Goal: Information Seeking & Learning: Find specific fact

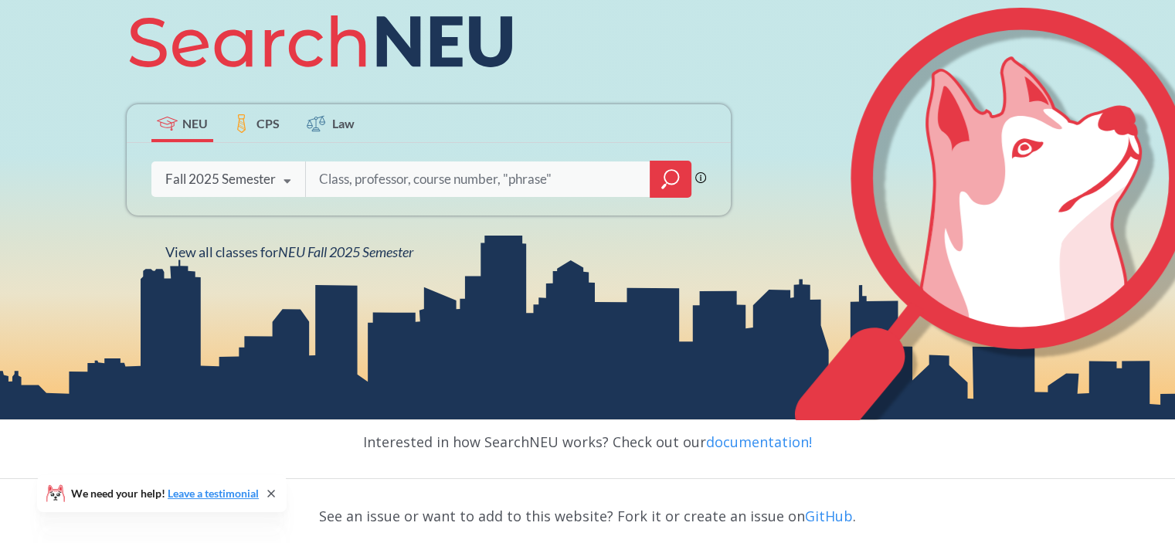
scroll to position [204, 0]
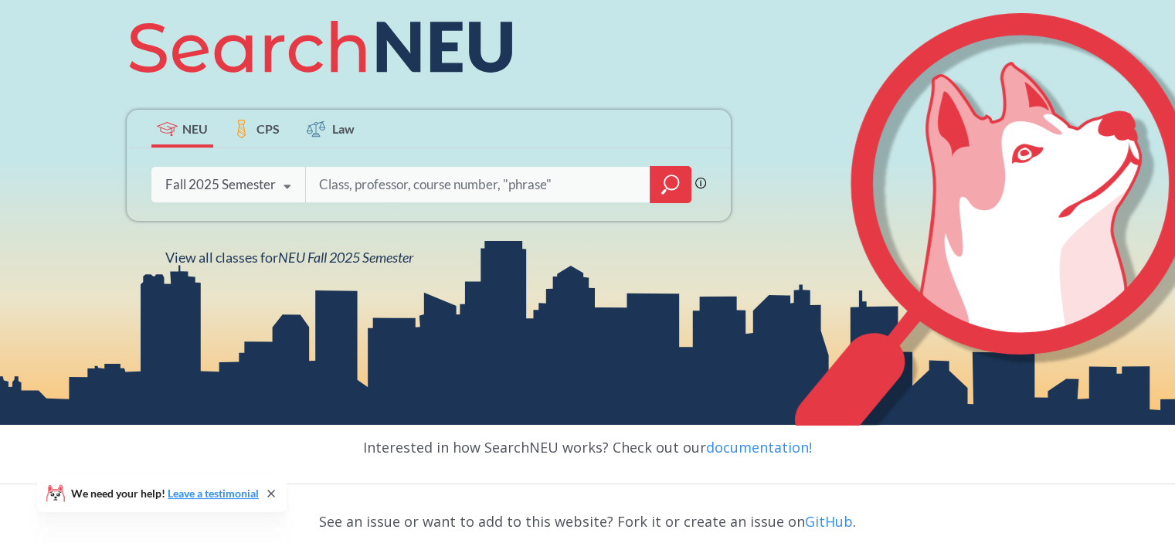
click at [392, 185] on input "search" at bounding box center [477, 184] width 321 height 32
type input "[GEOGRAPHIC_DATA],"
drag, startPoint x: 476, startPoint y: 185, endPoint x: 187, endPoint y: 207, distance: 289.7
click at [187, 207] on div "[GEOGRAPHIC_DATA], Phrase search guarantees the exact search appears in the res…" at bounding box center [429, 184] width 604 height 73
paste input "[PERSON_NAME]"
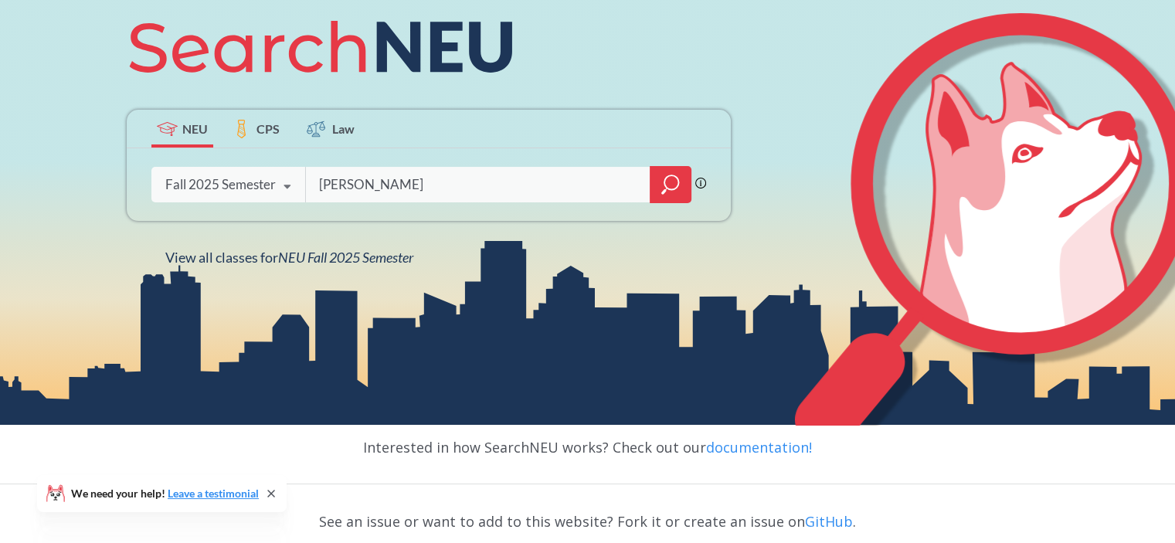
type input "[PERSON_NAME]"
click at [670, 181] on icon "magnifying glass" at bounding box center [670, 185] width 19 height 22
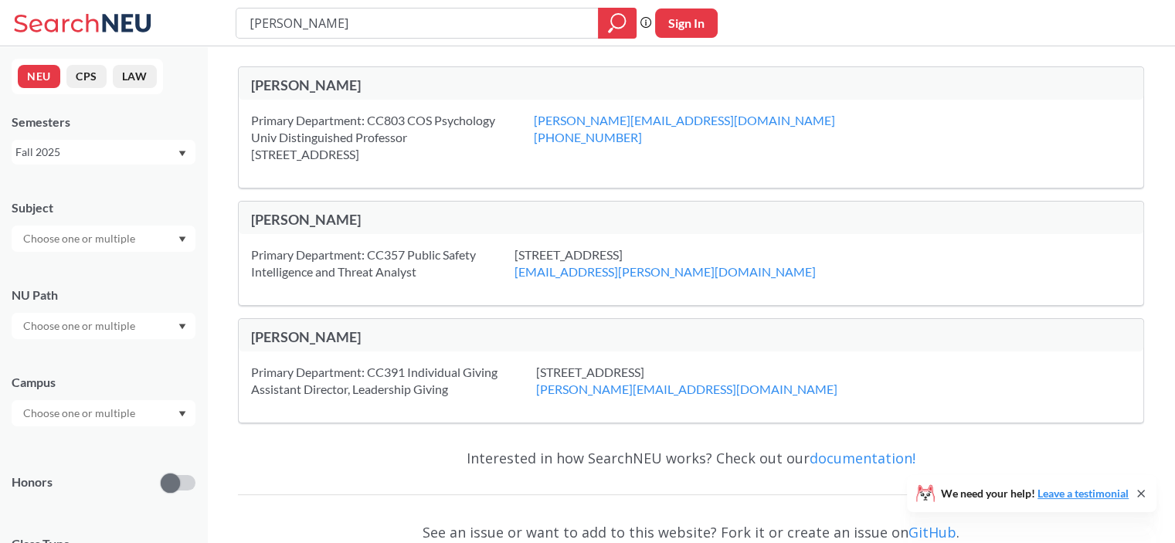
click at [295, 93] on div "[PERSON_NAME]" at bounding box center [471, 86] width 440 height 20
click at [85, 163] on div "Fall 2025" at bounding box center [104, 152] width 184 height 25
drag, startPoint x: 93, startPoint y: 233, endPoint x: 90, endPoint y: 148, distance: 85.8
click at [93, 232] on span "Summer 2 2025" at bounding box center [59, 228] width 79 height 17
click at [129, 157] on div "Summer 2 2025" at bounding box center [95, 152] width 161 height 17
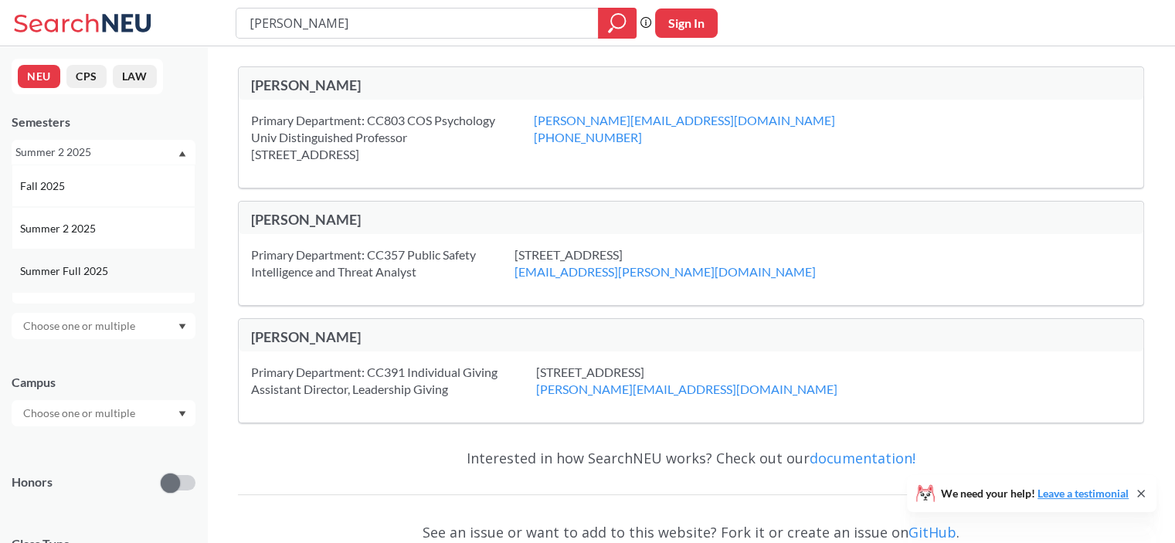
click at [115, 275] on div "Summer Full 2025" at bounding box center [107, 271] width 175 height 17
click at [114, 148] on div "Summer Full 2025" at bounding box center [95, 152] width 161 height 17
click at [93, 219] on div "Fall 2020" at bounding box center [107, 218] width 175 height 17
click at [603, 29] on div at bounding box center [617, 23] width 39 height 31
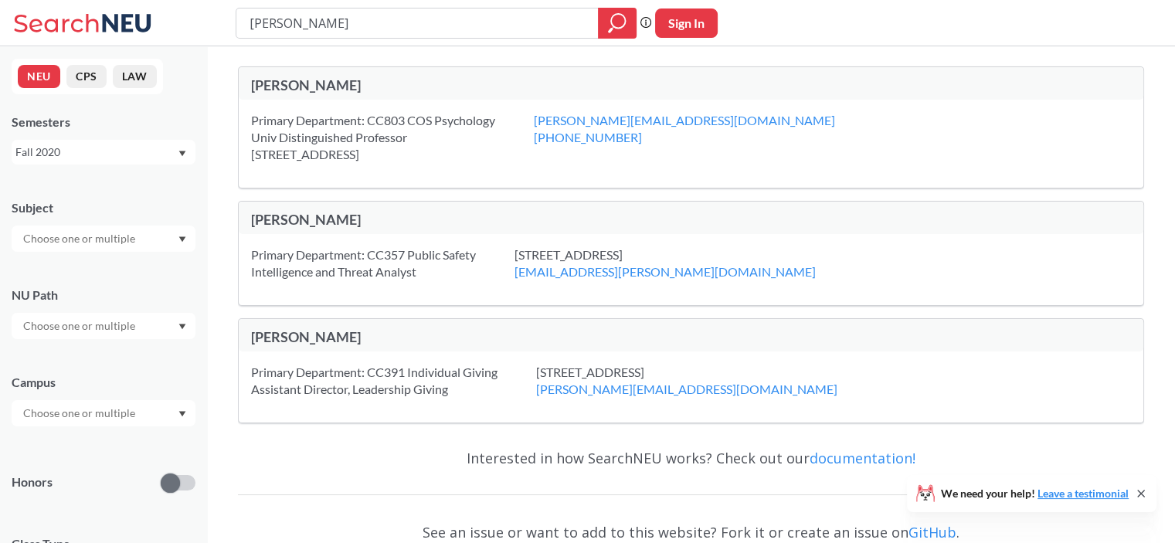
click at [132, 156] on div "Fall 2020" at bounding box center [95, 152] width 161 height 17
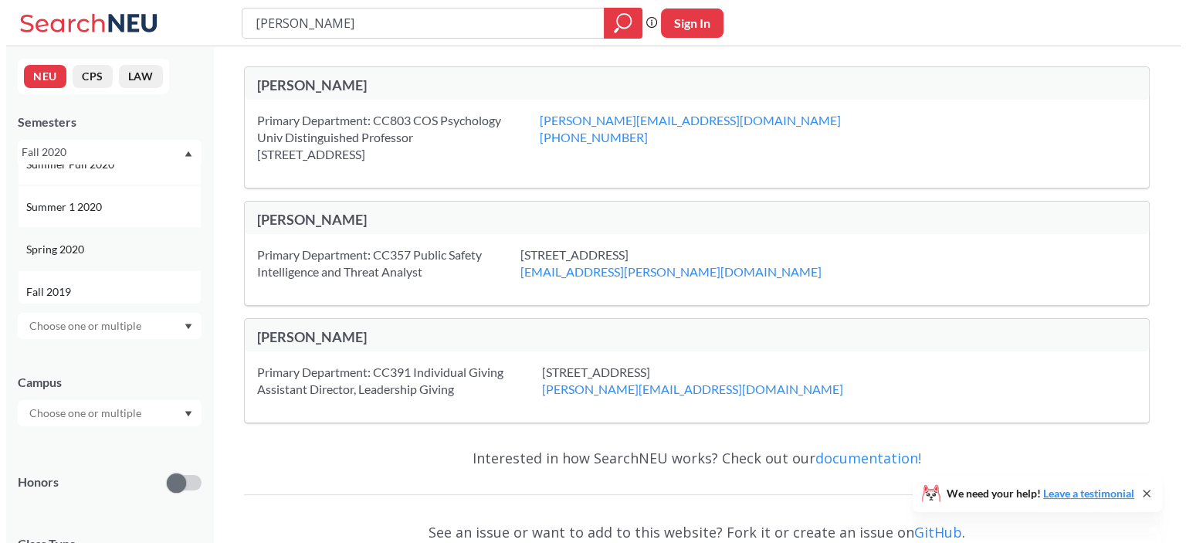
scroll to position [1177, 0]
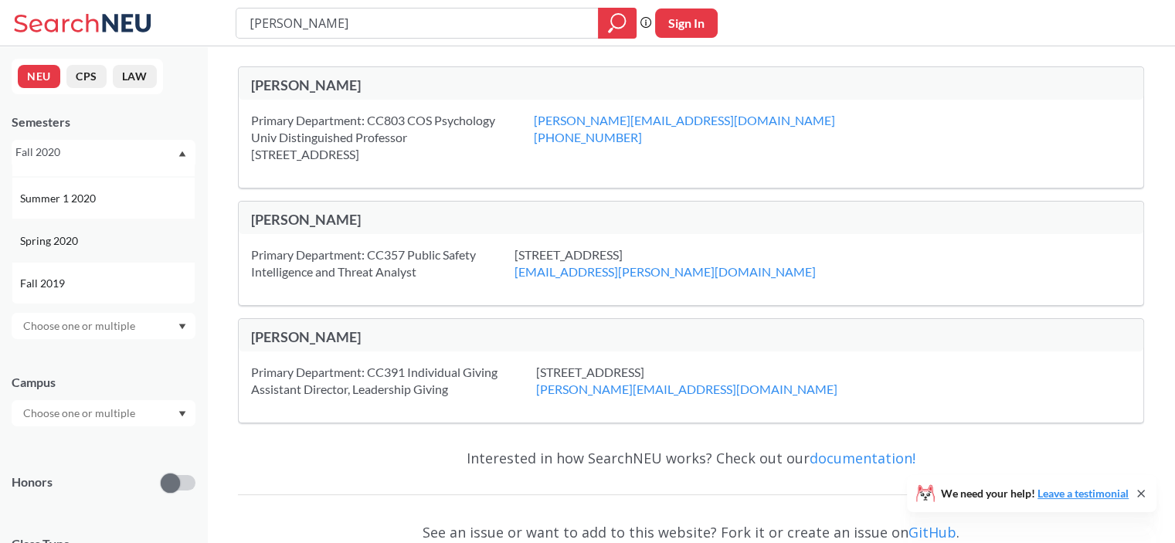
click at [86, 232] on div "Spring 2020" at bounding box center [107, 240] width 175 height 17
click at [91, 152] on div "Spring 2020" at bounding box center [95, 152] width 161 height 17
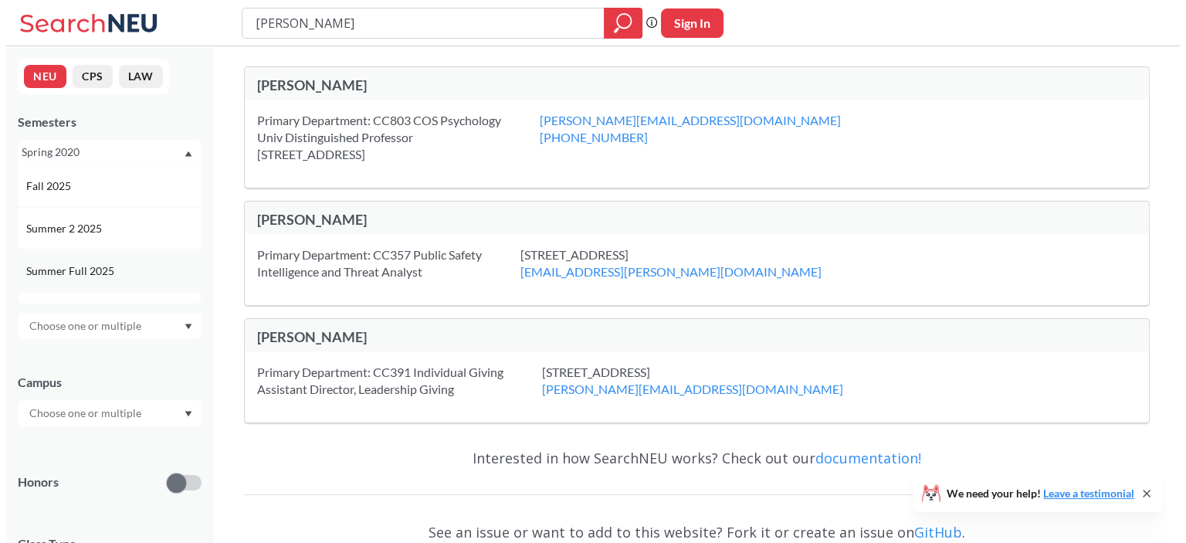
scroll to position [514, 0]
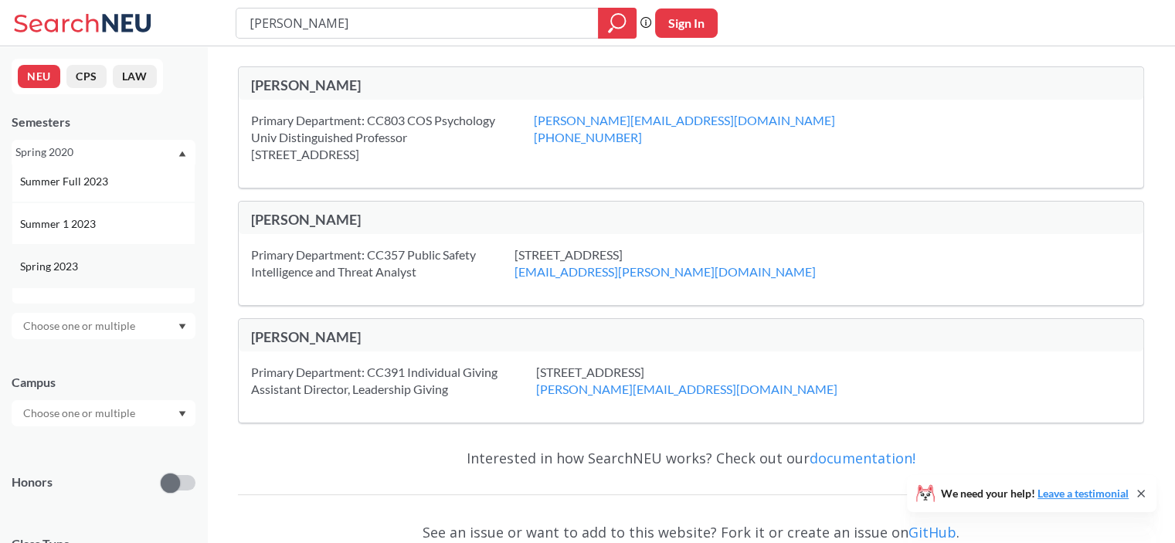
click at [79, 258] on span "Spring 2023" at bounding box center [50, 266] width 61 height 17
click at [289, 112] on div "Primary Department: CC803 COS Psychology Univ Distinguished Professor [STREET_A…" at bounding box center [392, 137] width 283 height 51
click at [105, 142] on div "Spring 2023" at bounding box center [104, 152] width 184 height 25
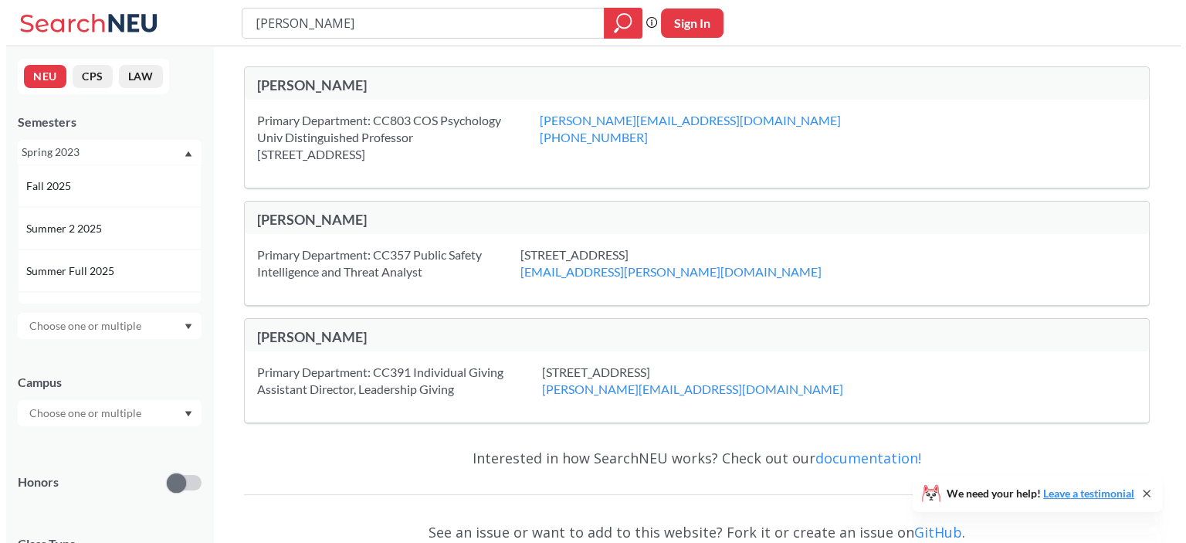
scroll to position [1177, 0]
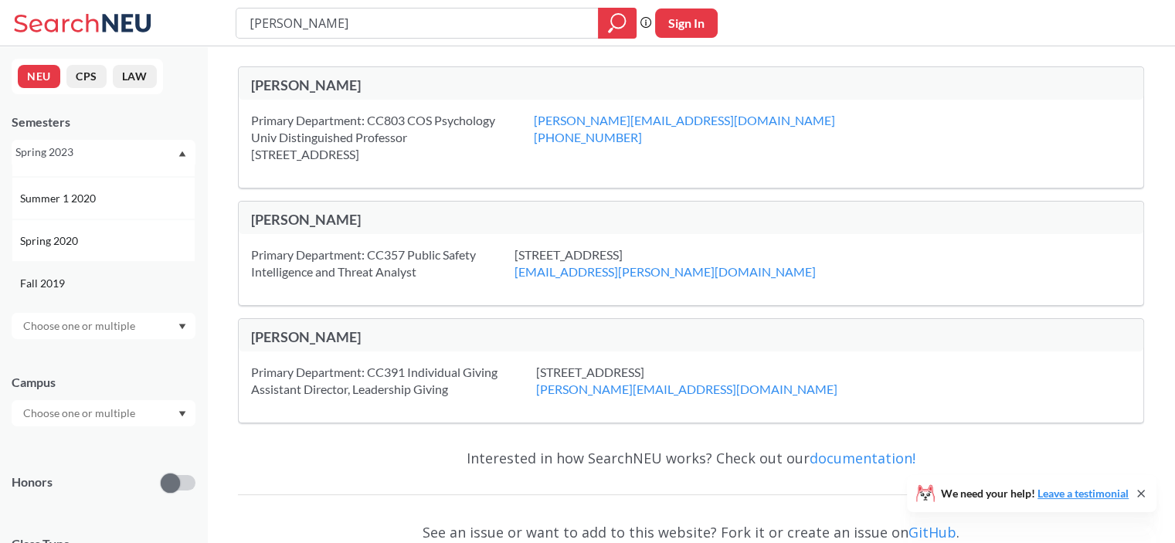
click at [80, 283] on div "Fall 2019" at bounding box center [107, 283] width 175 height 17
